Goal: Information Seeking & Learning: Learn about a topic

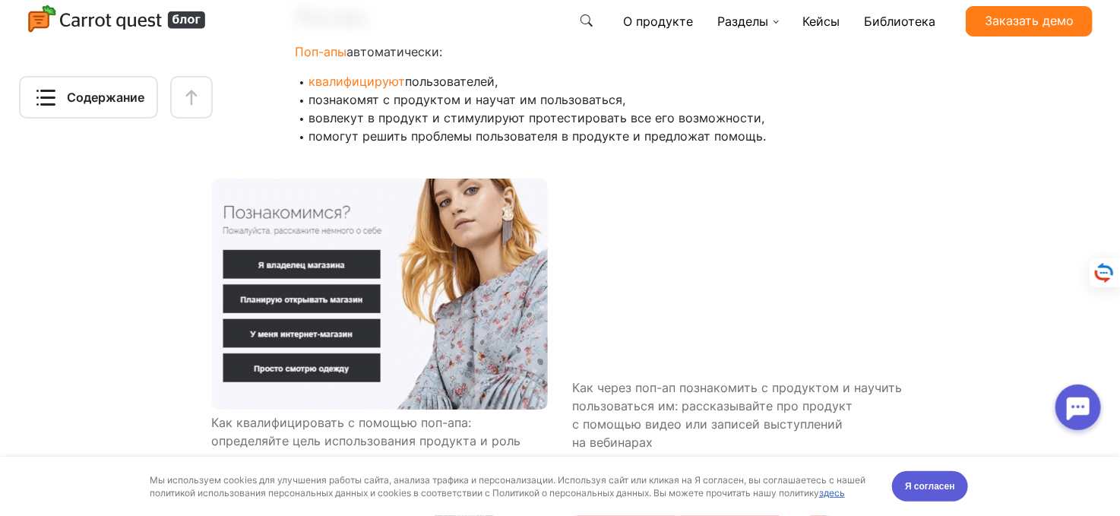
scroll to position [10562, 0]
